Goal: Task Accomplishment & Management: Use online tool/utility

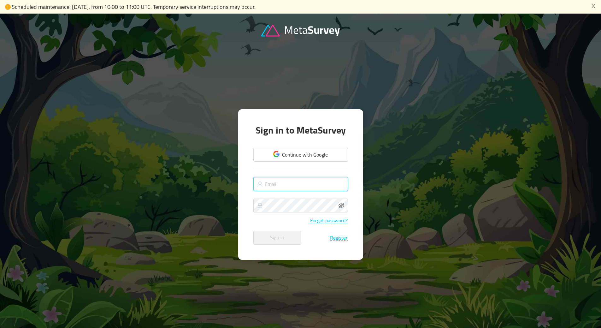
type input "peter@inveress.net.au"
click at [317, 183] on input "peter@inveress.net.au" at bounding box center [300, 184] width 95 height 14
click at [275, 236] on button "Sign in" at bounding box center [277, 238] width 48 height 14
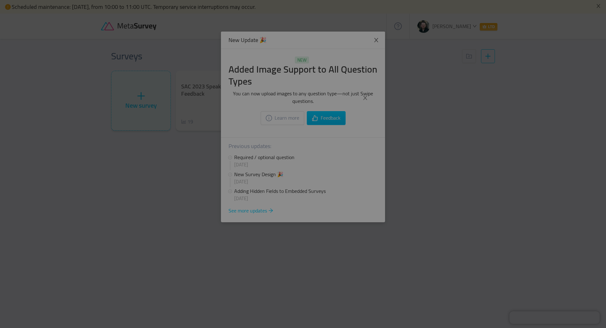
click at [363, 82] on div at bounding box center [303, 164] width 606 height 328
click at [378, 41] on div at bounding box center [303, 164] width 606 height 328
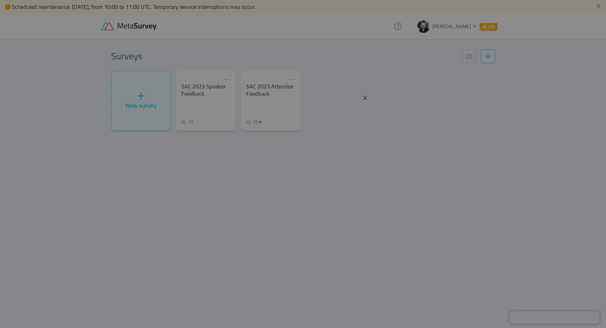
click at [366, 98] on icon "icon: close" at bounding box center [365, 98] width 4 height 4
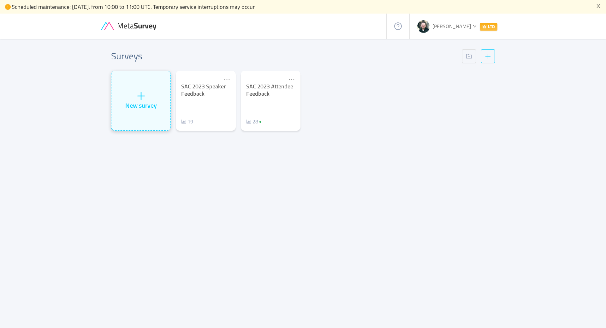
click at [165, 103] on div "New survey" at bounding box center [140, 100] width 59 height 59
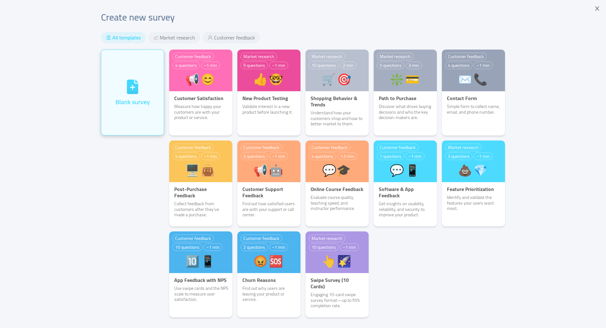
click at [132, 100] on div "Blank survey" at bounding box center [133, 101] width 34 height 9
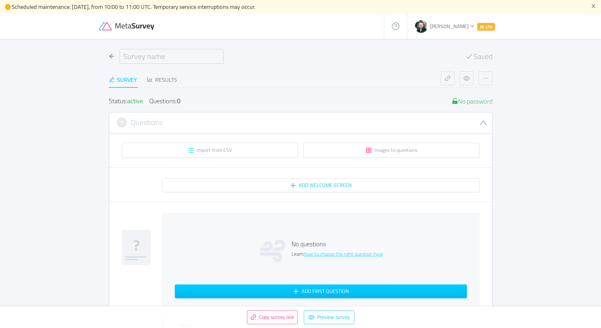
click at [187, 56] on input "text" at bounding box center [172, 56] width 104 height 15
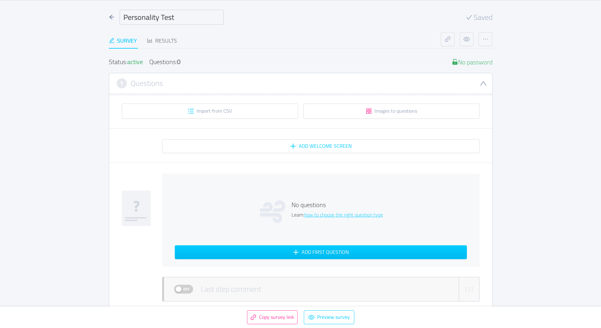
scroll to position [126, 0]
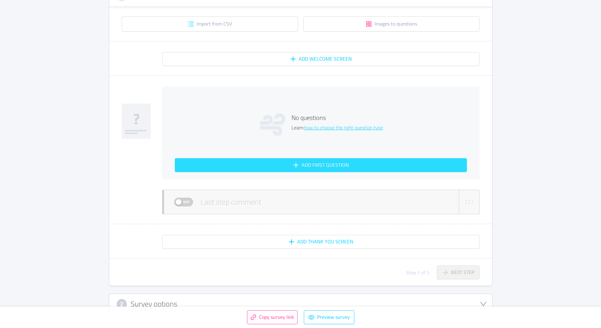
type input "Personality Test"
click at [318, 165] on button "Add first question" at bounding box center [321, 165] width 292 height 14
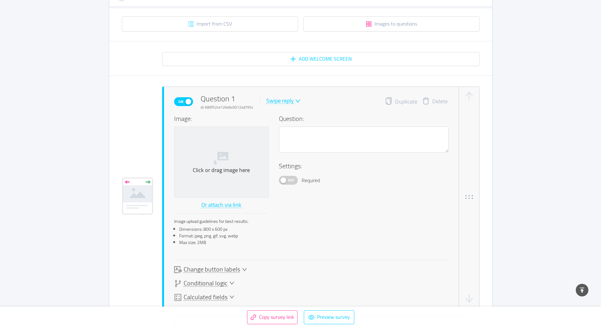
scroll to position [159, 0]
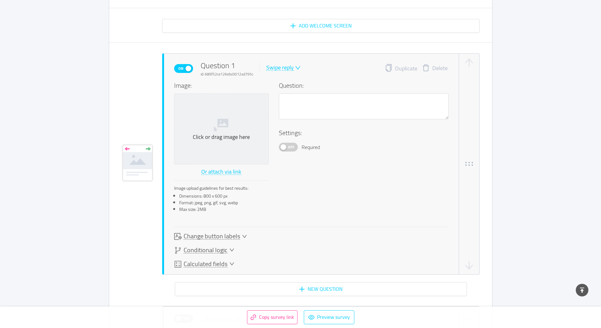
click at [297, 70] on icon "icon: down" at bounding box center [298, 68] width 6 height 6
click at [312, 65] on div "On Question 1 id: 689f52ce126ebc0012ad795c Swipe reply Duplicate Delete" at bounding box center [311, 68] width 275 height 17
click at [314, 104] on textarea at bounding box center [364, 106] width 170 height 26
type textarea "H"
type textarea "Ho"
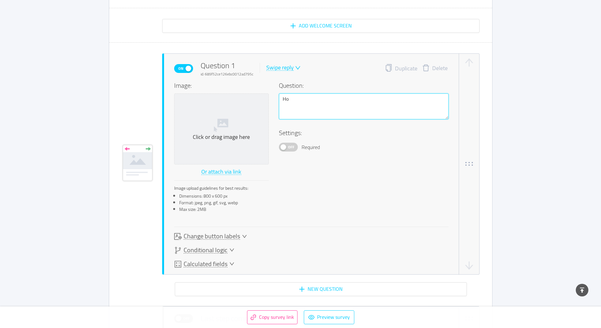
type textarea "How"
type textarea "How r"
type textarea "How re"
type textarea "How rel"
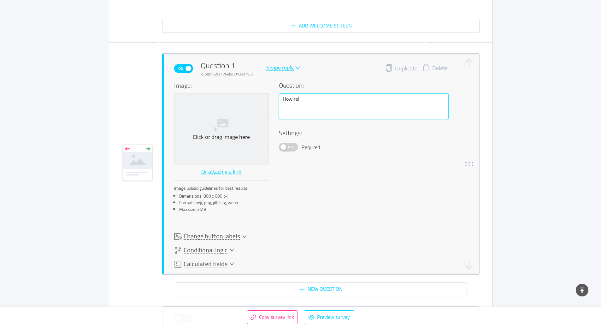
type textarea "How reli"
type textarea "How relig"
type textarea "How religi"
type textarea "How religio"
type textarea "How religiou"
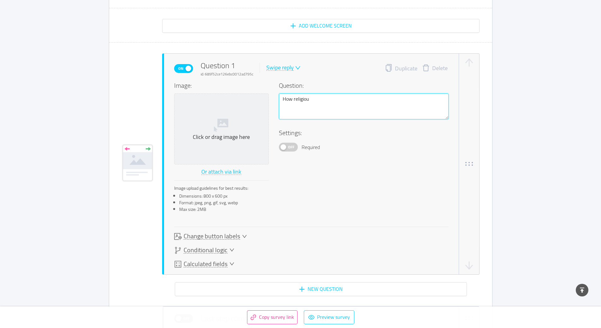
type textarea "How religious"
type textarea "How religious a"
type textarea "How religious are"
type textarea "How religious arer"
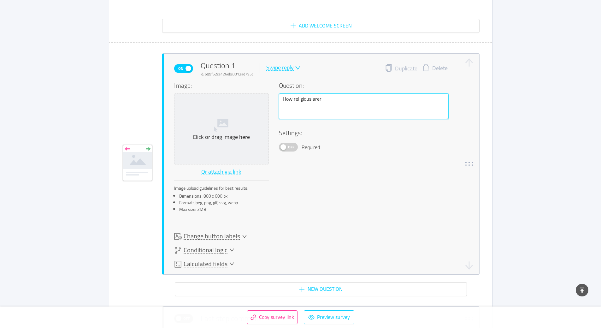
type textarea "How religious arer"
type textarea "How religious arer y"
type textarea "How religious arer yo"
type textarea "How religious arer you"
type textarea "How religious arer you?"
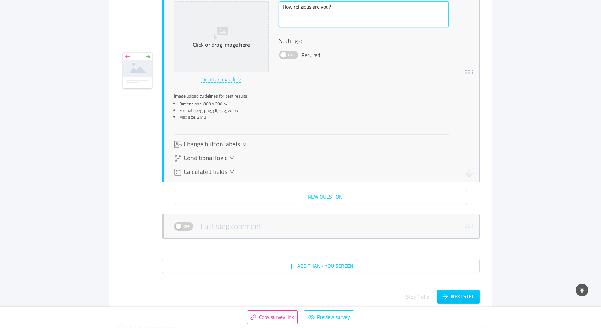
scroll to position [254, 0]
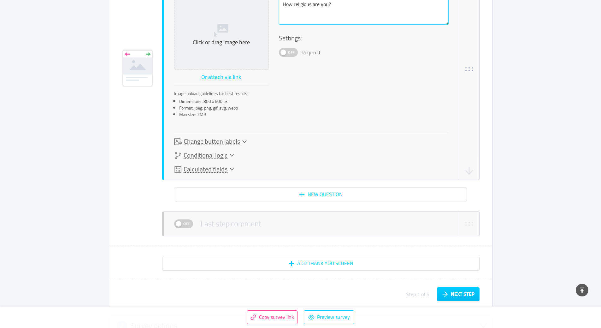
type textarea "How religious are you?"
click at [229, 154] on icon "icon: down" at bounding box center [231, 155] width 5 height 5
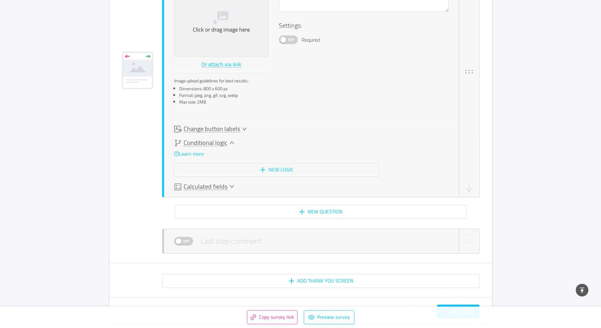
scroll to position [269, 0]
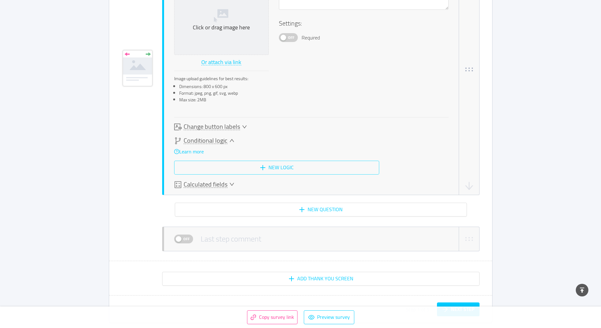
click at [267, 170] on button "New logic" at bounding box center [276, 168] width 205 height 14
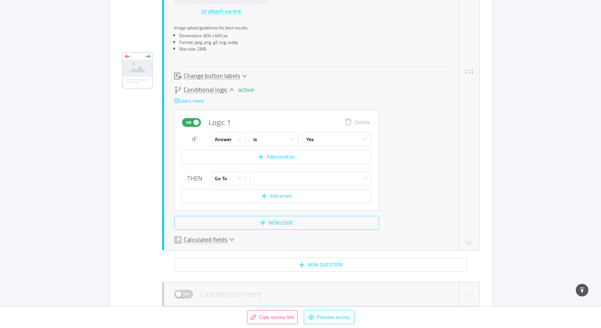
scroll to position [322, 0]
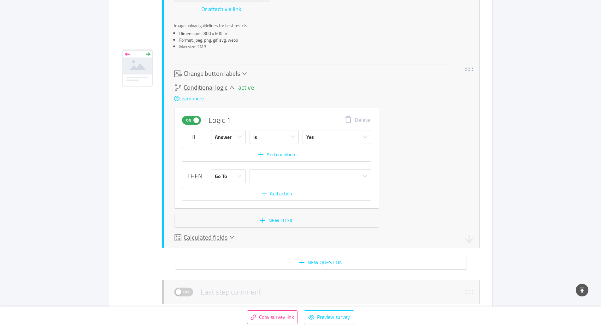
click at [229, 235] on icon "icon: down" at bounding box center [231, 237] width 5 height 5
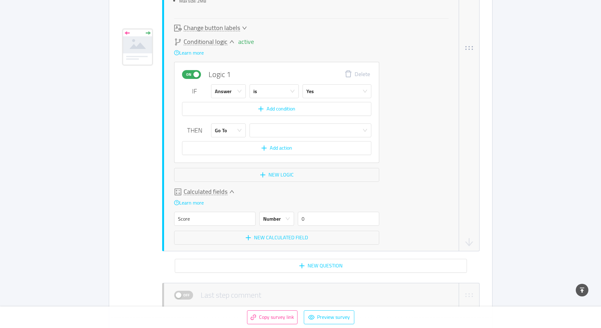
scroll to position [378, 0]
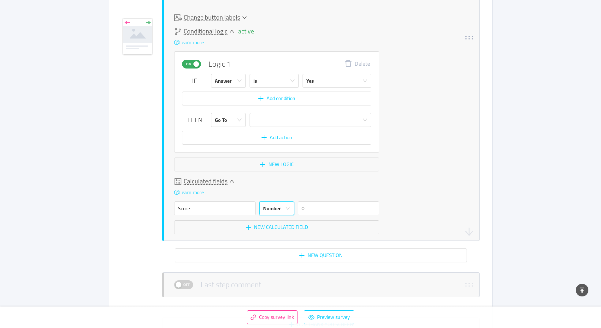
click at [284, 212] on div "Number" at bounding box center [274, 208] width 23 height 13
click at [283, 213] on div "Number" at bounding box center [274, 208] width 23 height 13
click at [401, 199] on div "Calculated fields Learn more Score Number 0 New calculated field" at bounding box center [311, 206] width 275 height 56
click at [223, 211] on input "Score" at bounding box center [214, 208] width 81 height 14
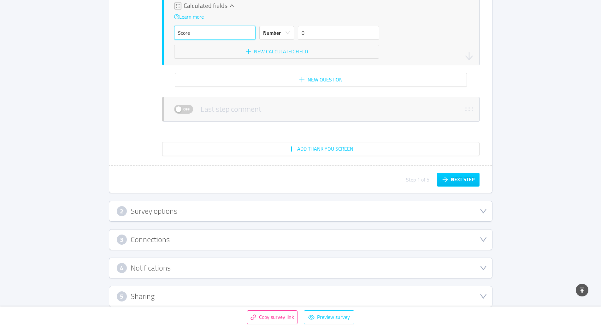
scroll to position [563, 0]
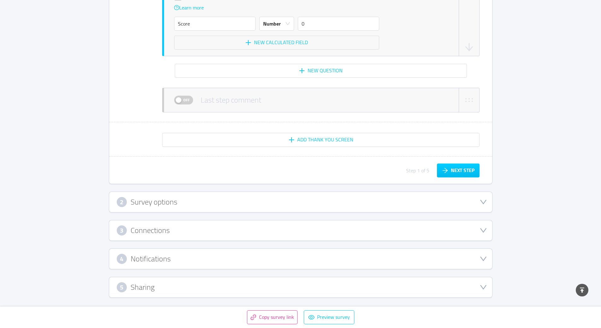
click at [182, 205] on div "2 Survey options" at bounding box center [301, 202] width 368 height 10
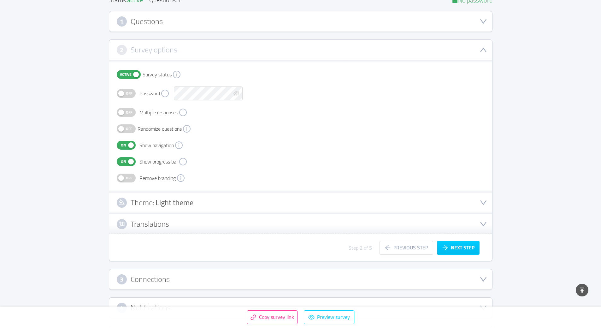
scroll to position [13, 0]
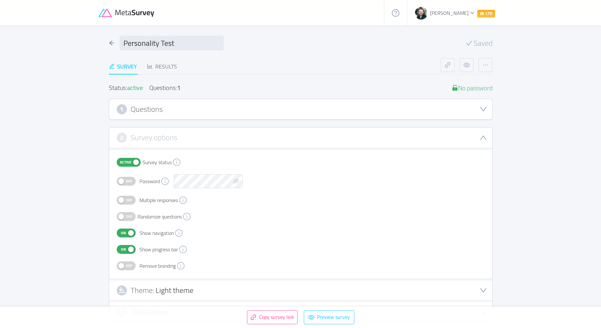
click at [172, 108] on div "1 Questions" at bounding box center [301, 109] width 368 height 10
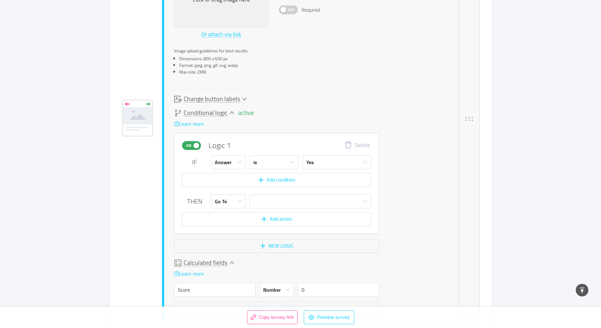
scroll to position [297, 0]
click at [195, 145] on button "On" at bounding box center [191, 144] width 19 height 9
click at [195, 145] on span "Off" at bounding box center [194, 145] width 9 height 8
click at [230, 111] on icon "icon: down" at bounding box center [231, 112] width 5 height 5
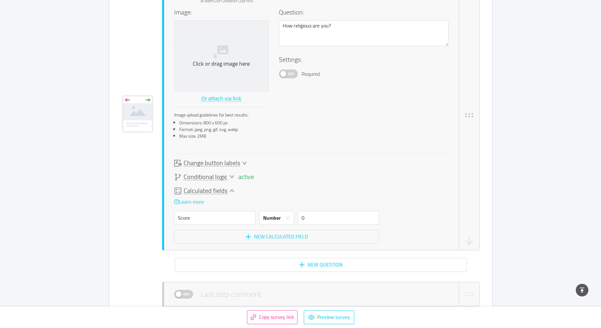
scroll to position [229, 0]
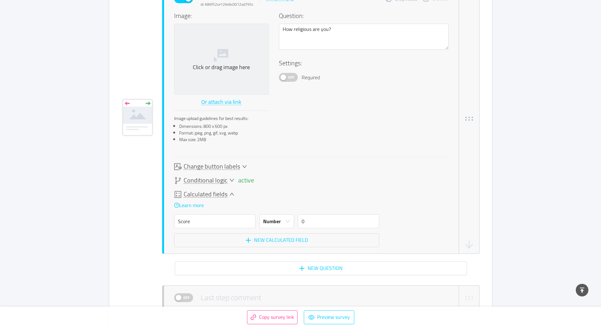
click at [227, 179] on div "active Conditional logic" at bounding box center [204, 181] width 60 height 8
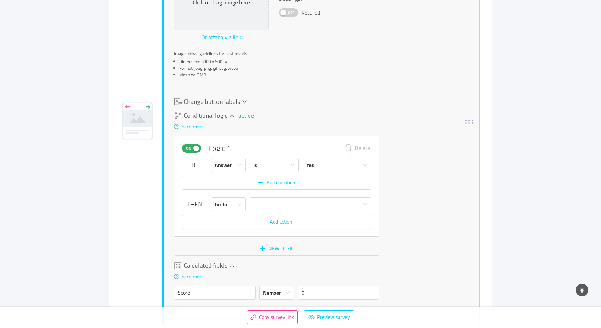
scroll to position [297, 0]
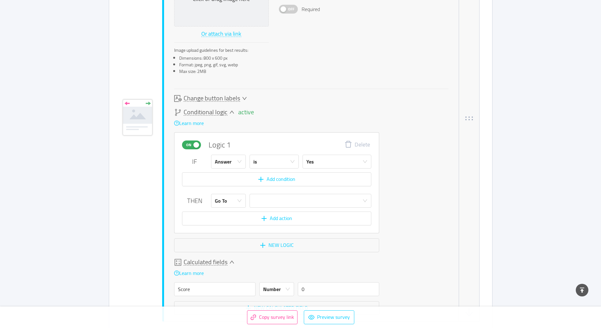
click at [191, 144] on span "On" at bounding box center [188, 145] width 9 height 8
click at [227, 113] on span "Conditional logic" at bounding box center [206, 112] width 44 height 7
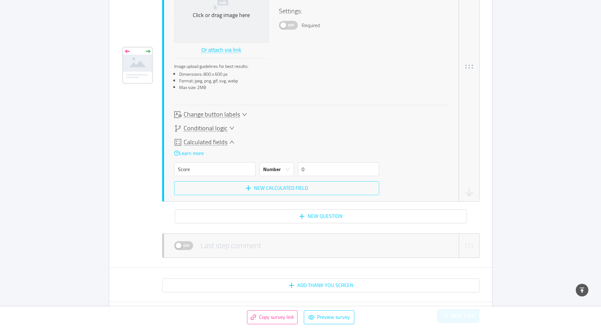
scroll to position [292, 0]
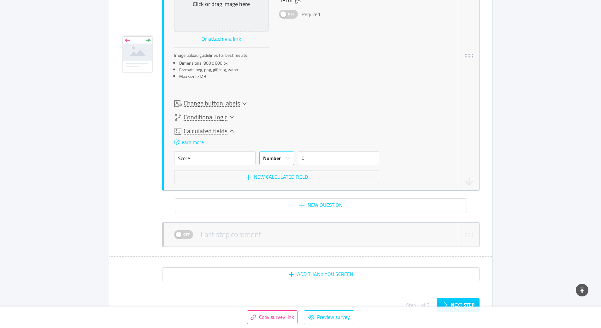
click at [282, 157] on div "Number" at bounding box center [274, 158] width 23 height 13
drag, startPoint x: 313, startPoint y: 155, endPoint x: 291, endPoint y: 154, distance: 22.7
click at [291, 154] on div "Score Number 0" at bounding box center [276, 158] width 205 height 14
type input "2"
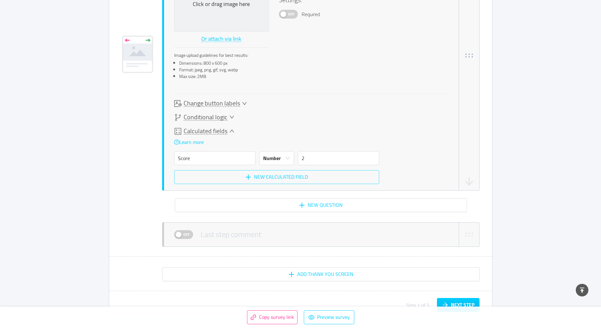
click at [259, 175] on button "New calculated field" at bounding box center [276, 177] width 205 height 14
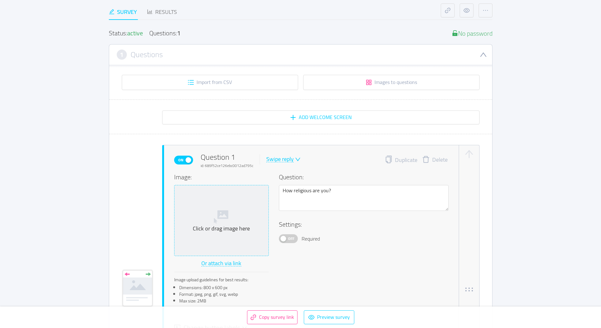
scroll to position [35, 0]
